Goal: Information Seeking & Learning: Learn about a topic

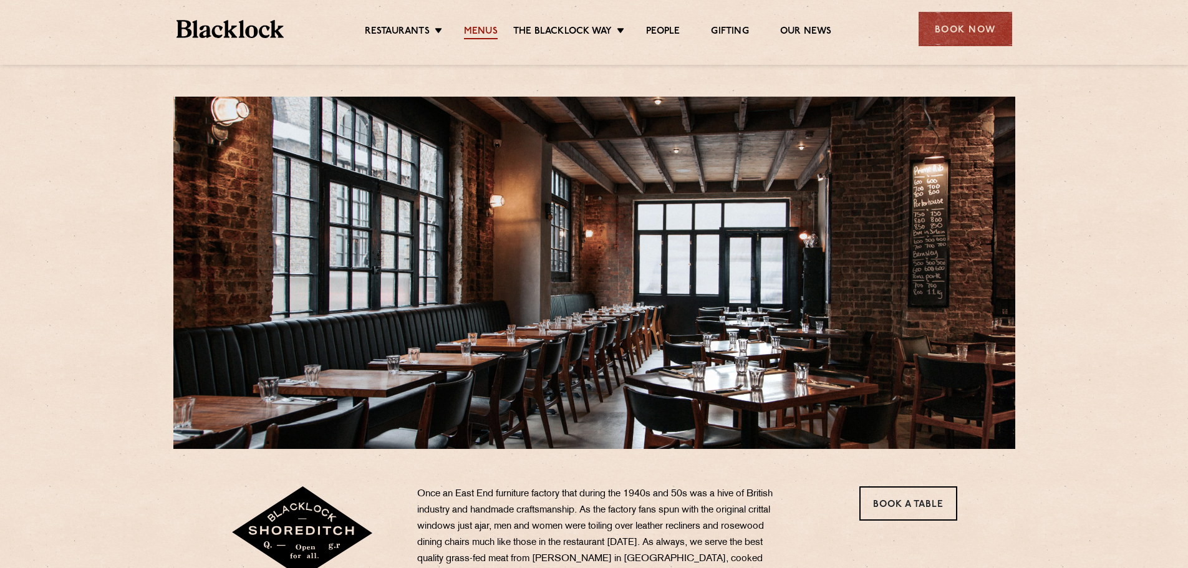
click at [495, 35] on link "Menus" at bounding box center [481, 33] width 34 height 14
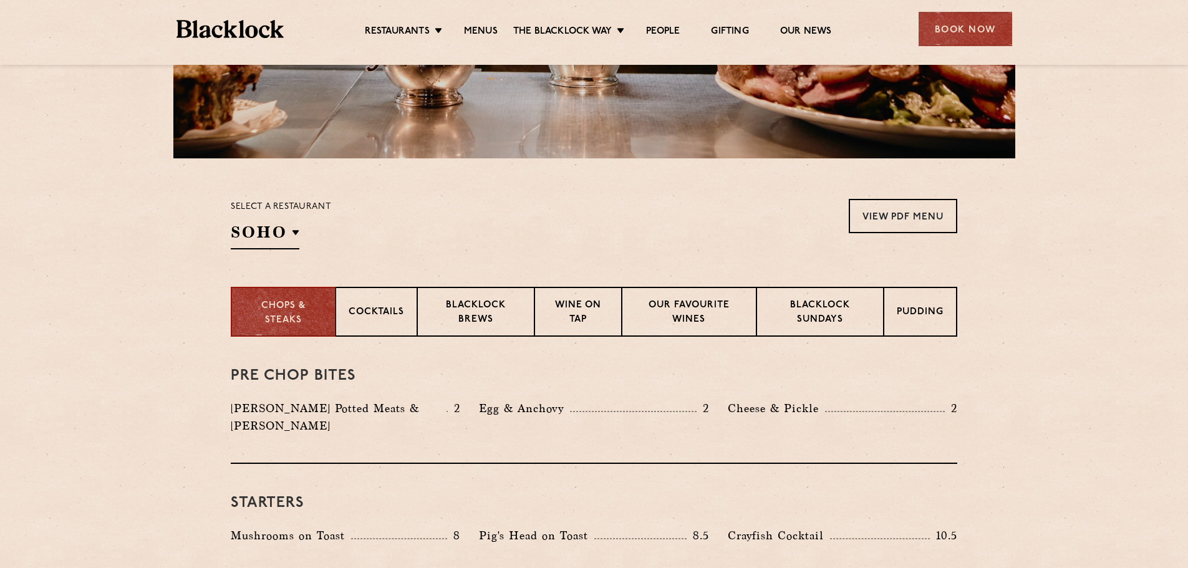
scroll to position [312, 0]
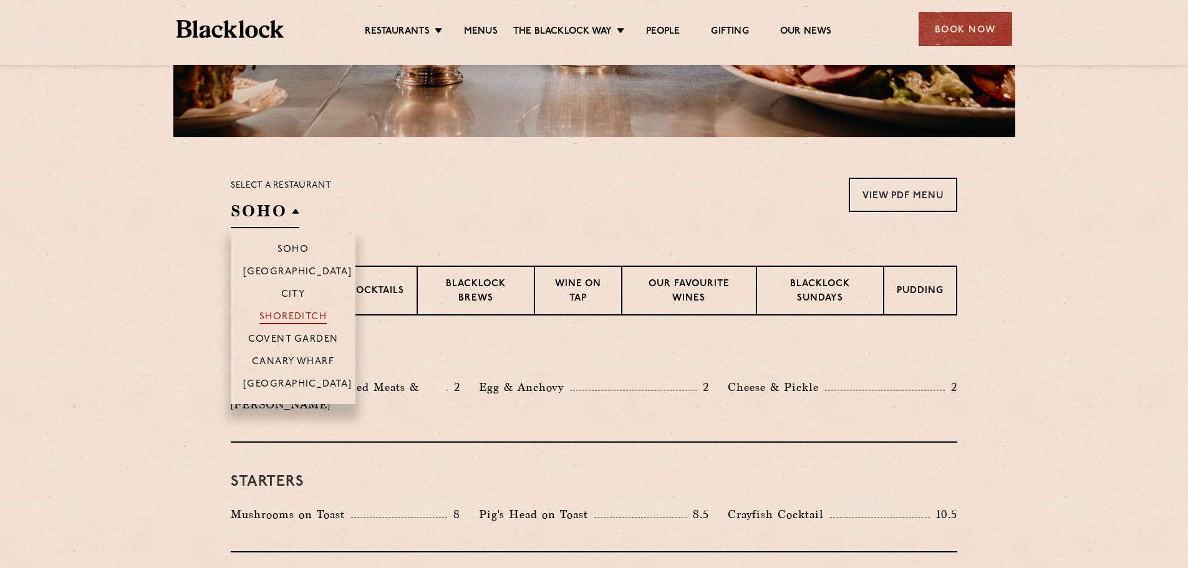
click at [301, 314] on p "Shoreditch" at bounding box center [293, 318] width 68 height 12
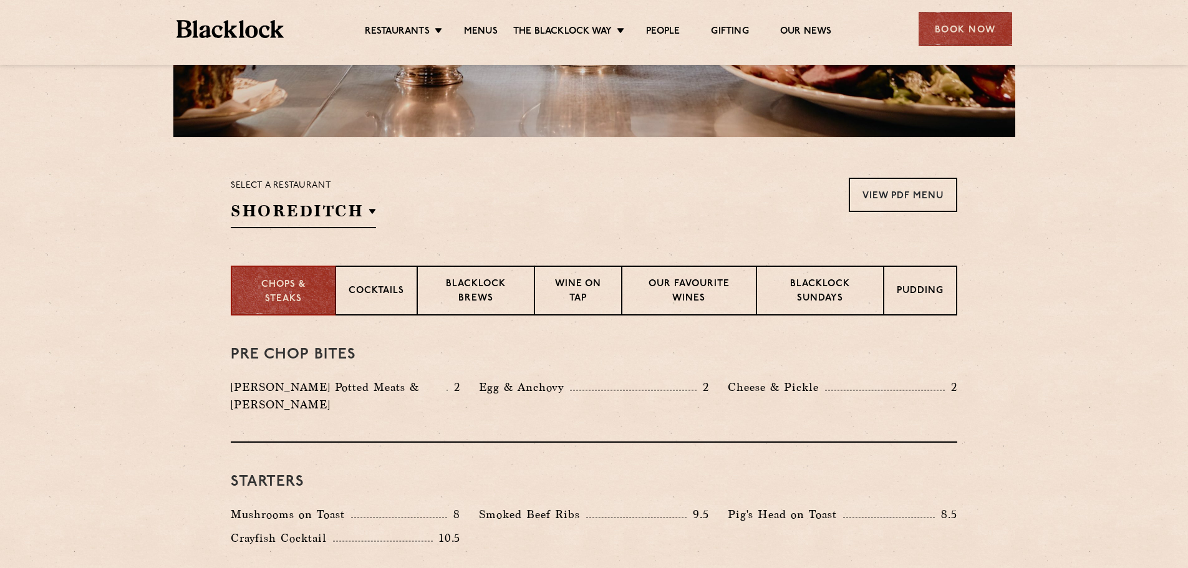
click at [113, 228] on section "Select a restaurant [GEOGRAPHIC_DATA] [GEOGRAPHIC_DATA] [GEOGRAPHIC_DATA] [GEOG…" at bounding box center [594, 201] width 1188 height 128
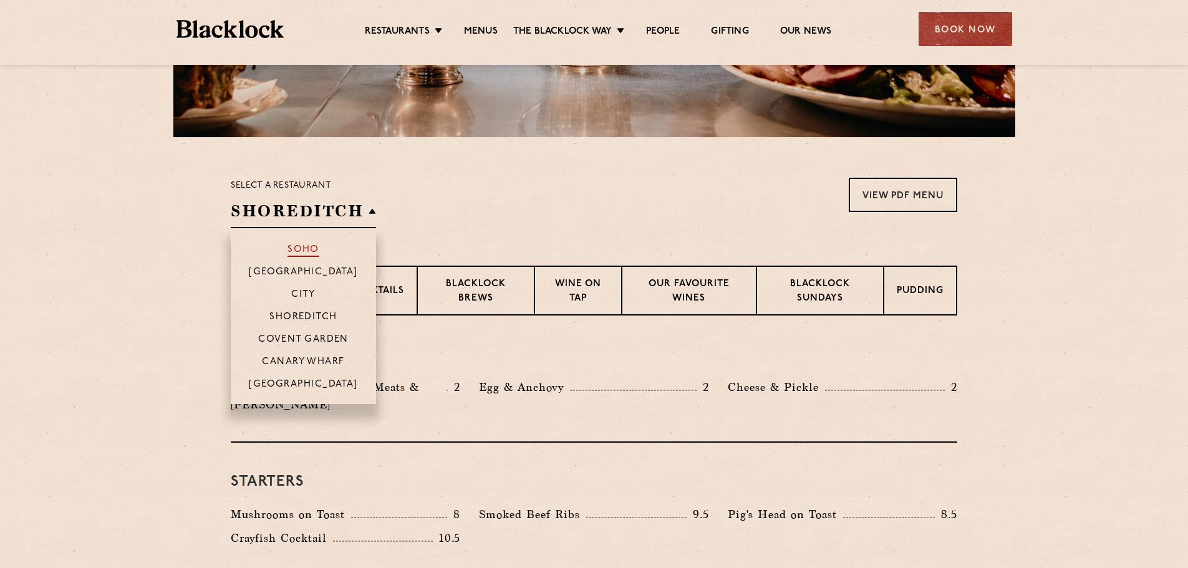
click at [297, 247] on p "Soho" at bounding box center [303, 250] width 32 height 12
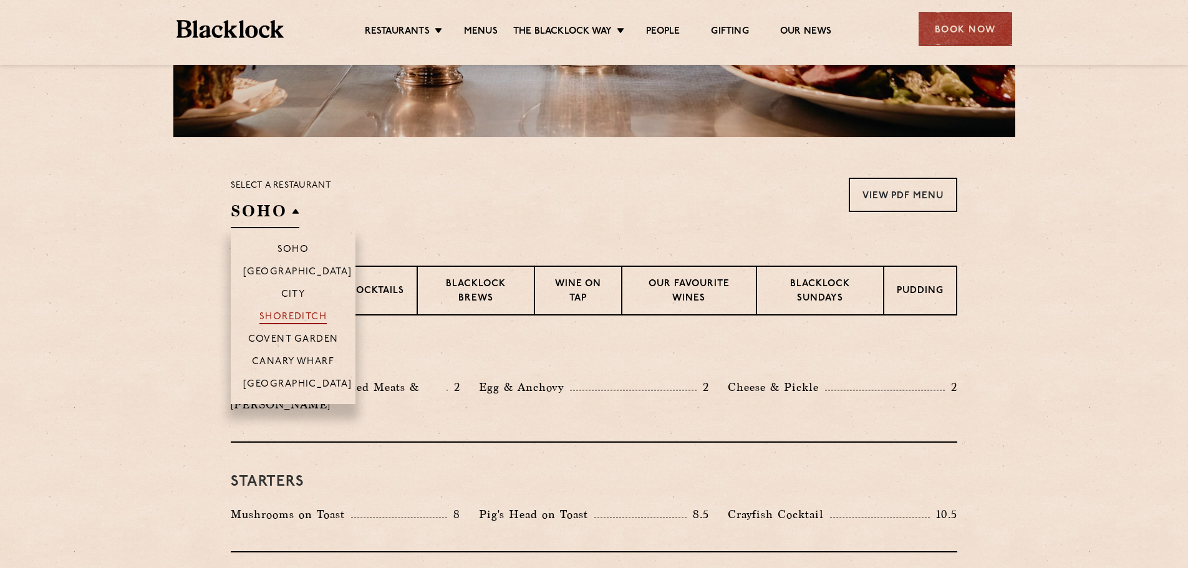
click at [299, 316] on p "Shoreditch" at bounding box center [293, 318] width 68 height 12
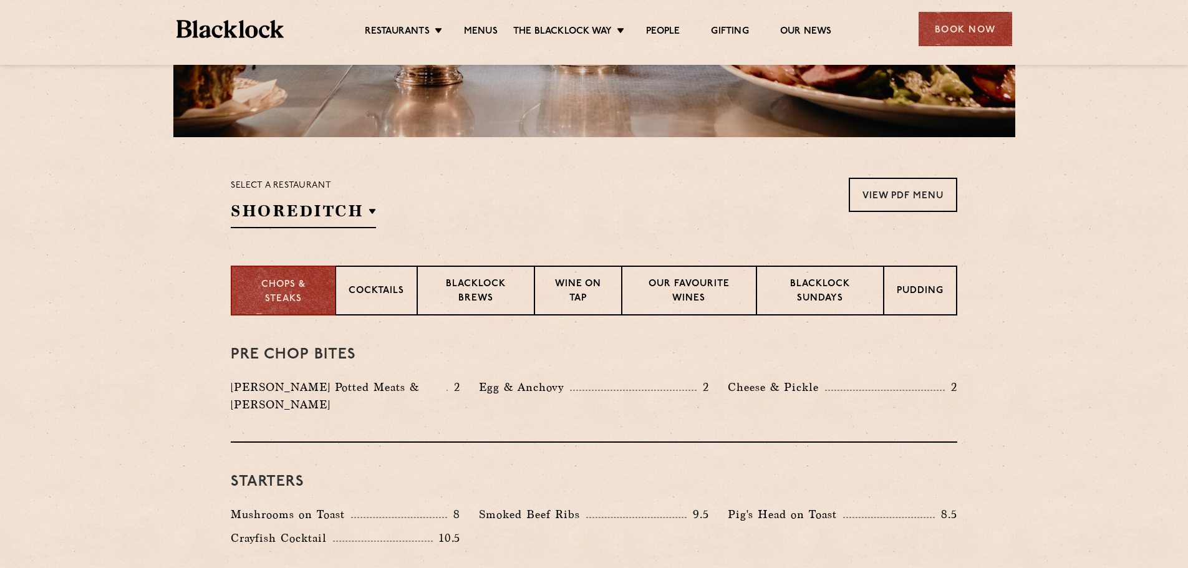
click at [917, 296] on p "Pudding" at bounding box center [920, 292] width 47 height 16
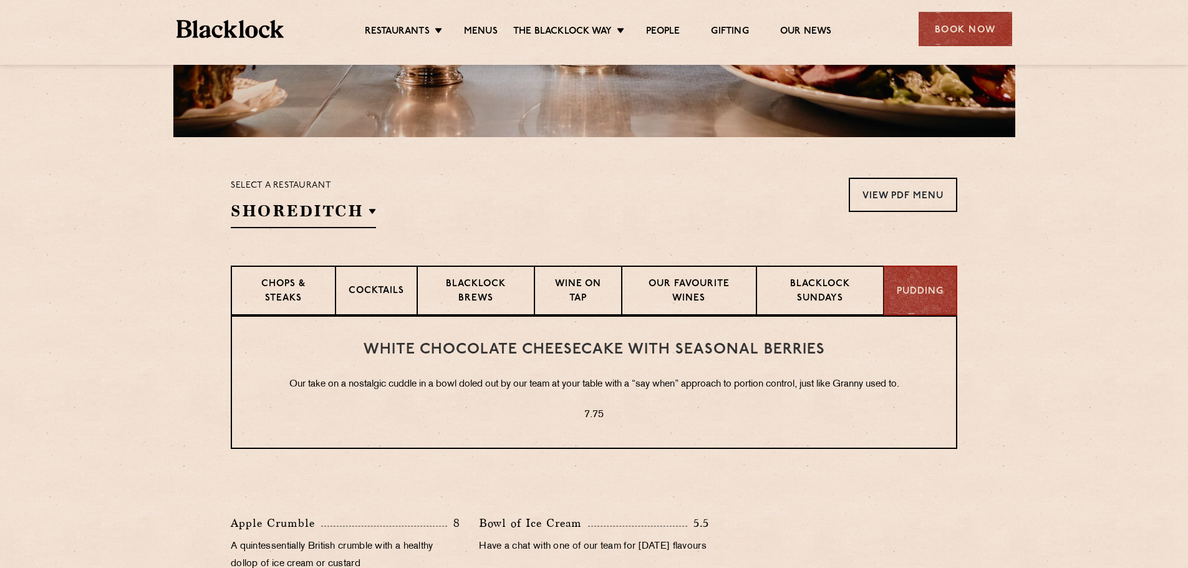
scroll to position [437, 0]
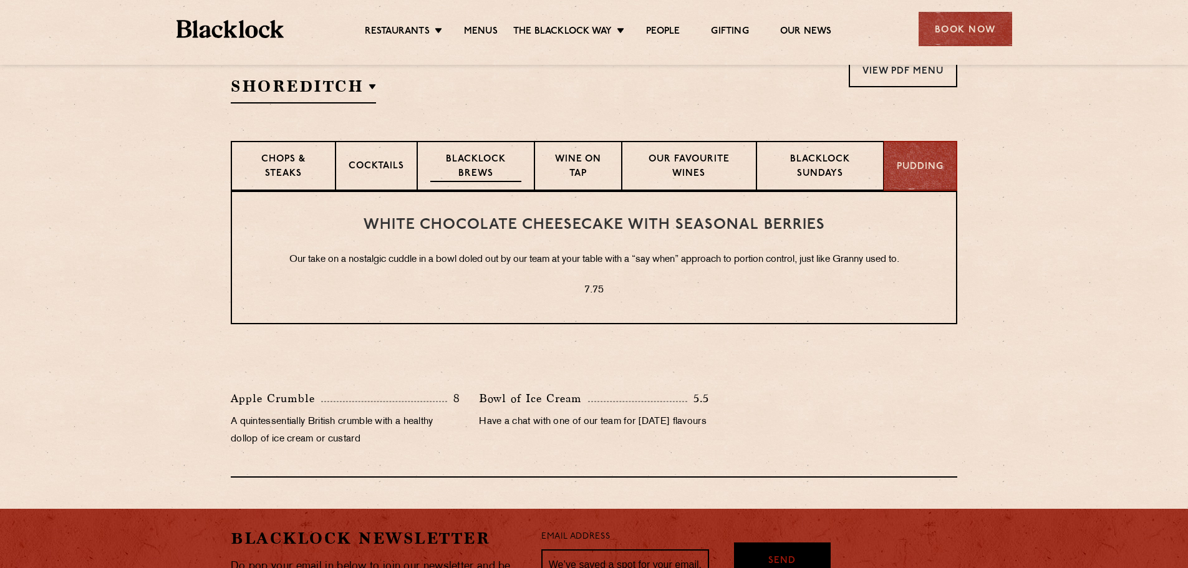
click at [508, 169] on p "Blacklock Brews" at bounding box center [475, 167] width 91 height 29
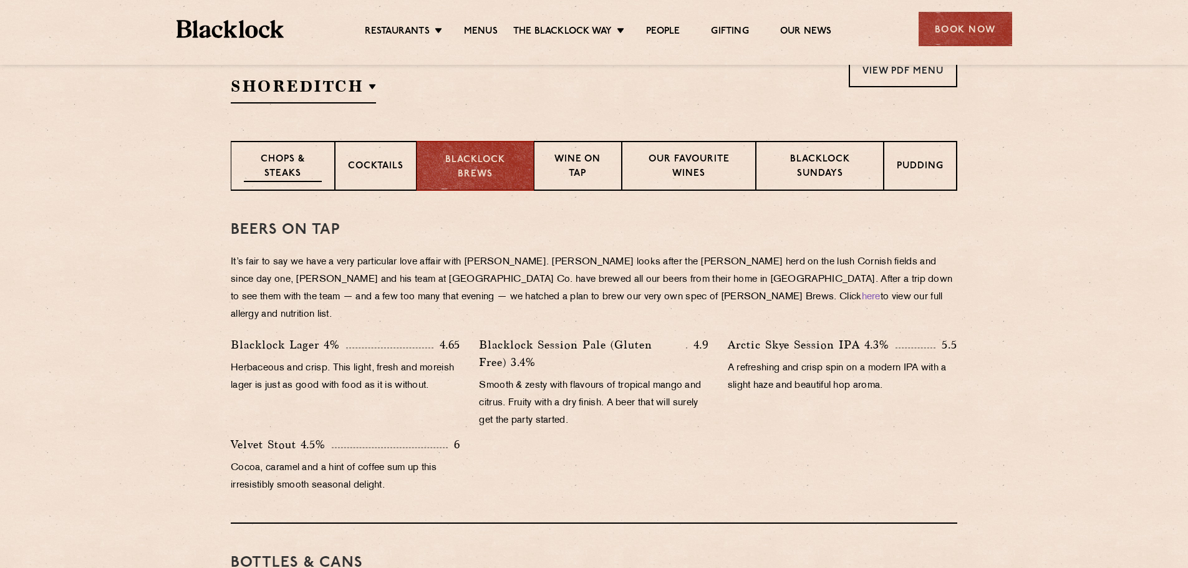
click at [289, 156] on p "Chops & Steaks" at bounding box center [283, 167] width 78 height 29
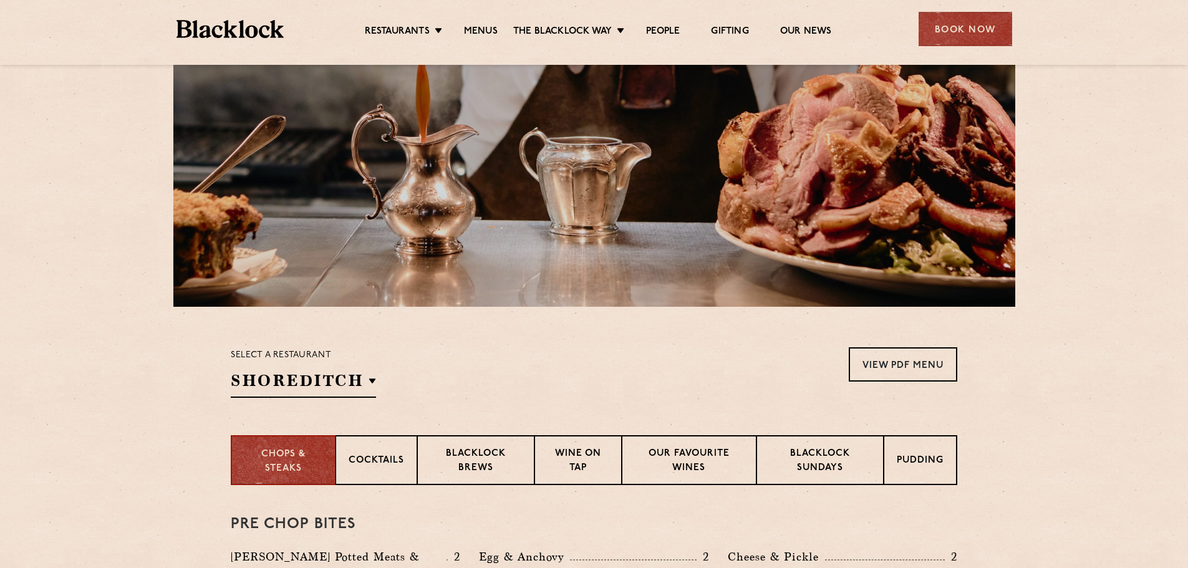
scroll to position [0, 0]
